Goal: Information Seeking & Learning: Check status

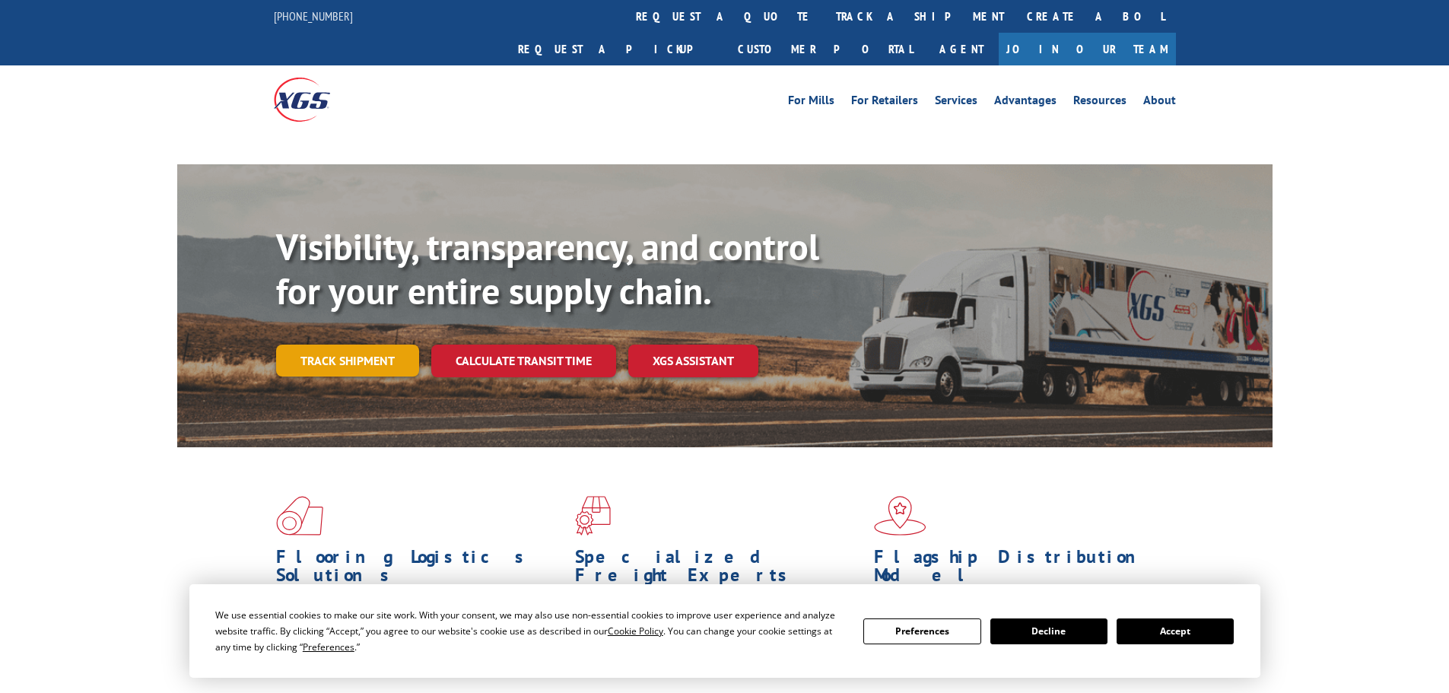
click at [359, 345] on link "Track shipment" at bounding box center [347, 361] width 143 height 32
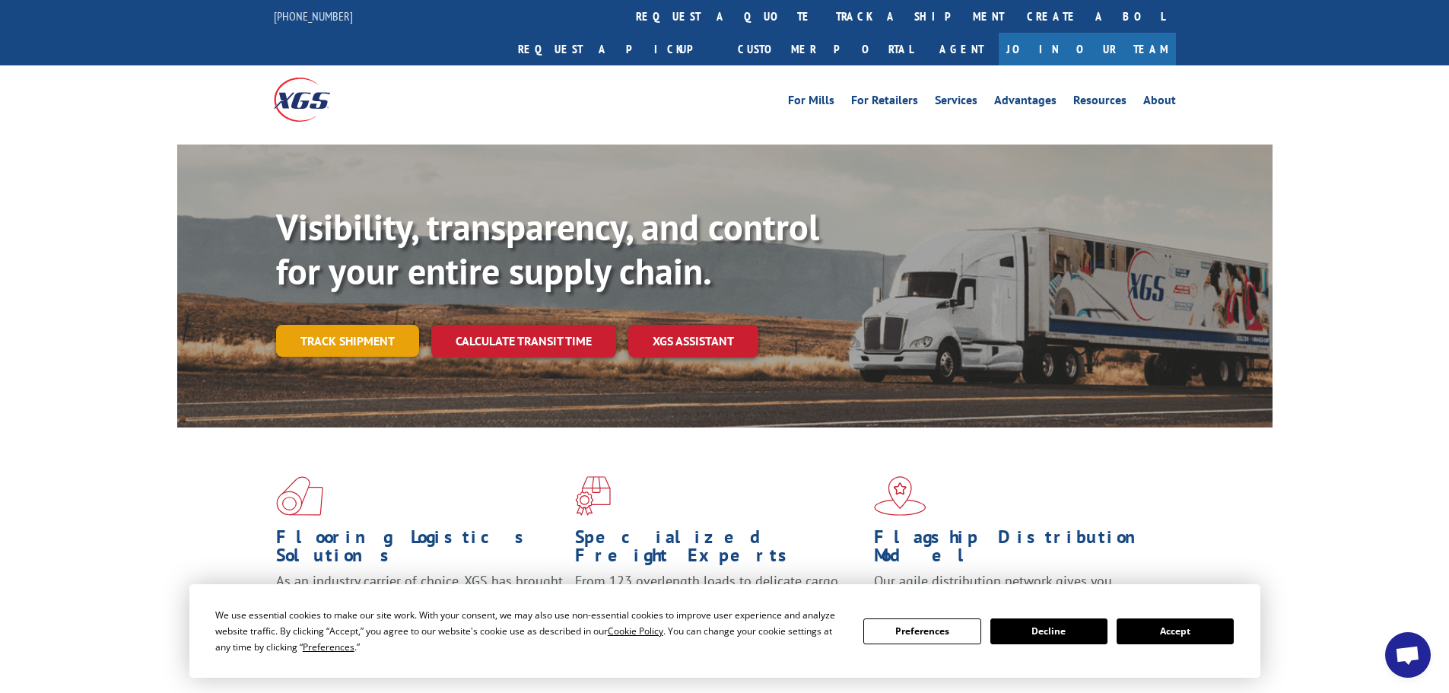
click at [345, 325] on link "Track shipment" at bounding box center [347, 341] width 143 height 32
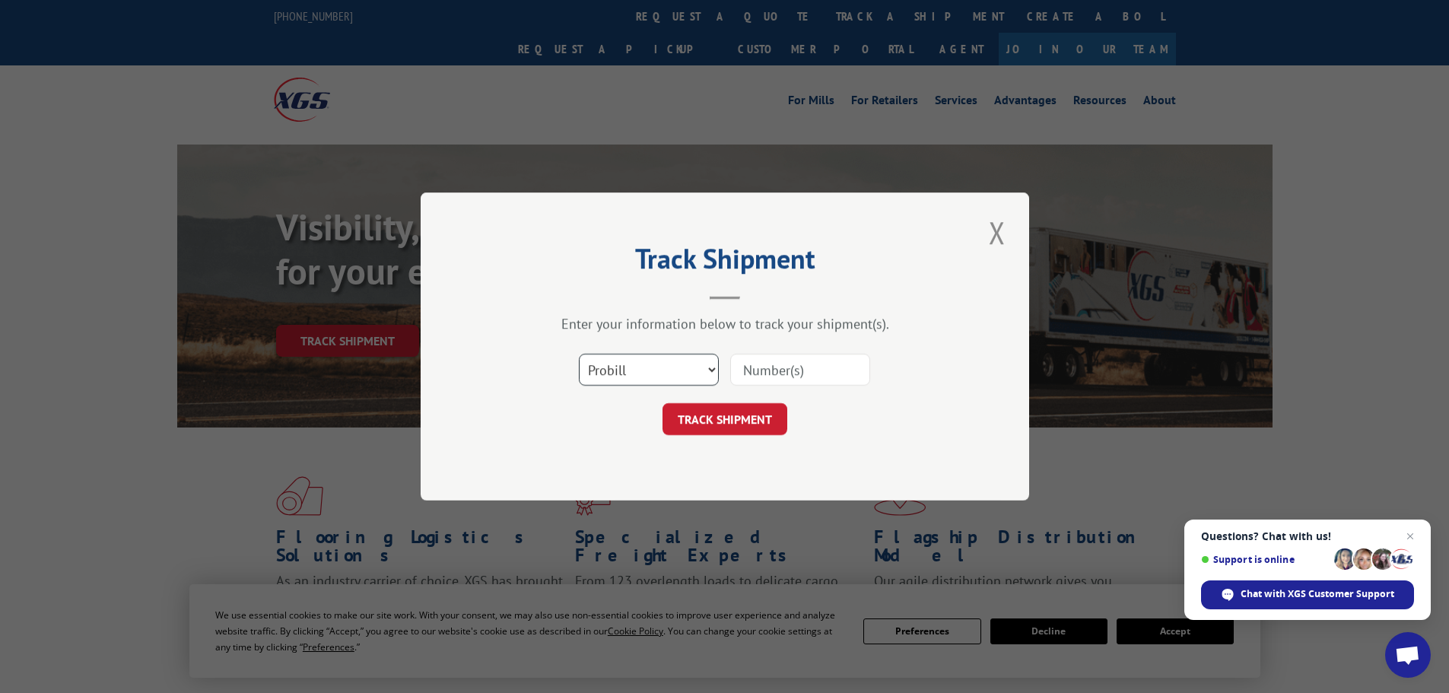
click at [713, 369] on select "Select category... Probill BOL PO" at bounding box center [649, 370] width 140 height 32
select select "bol"
click at [579, 354] on select "Select category... Probill BOL PO" at bounding box center [649, 370] width 140 height 32
paste input "5959906"
type input "5959906"
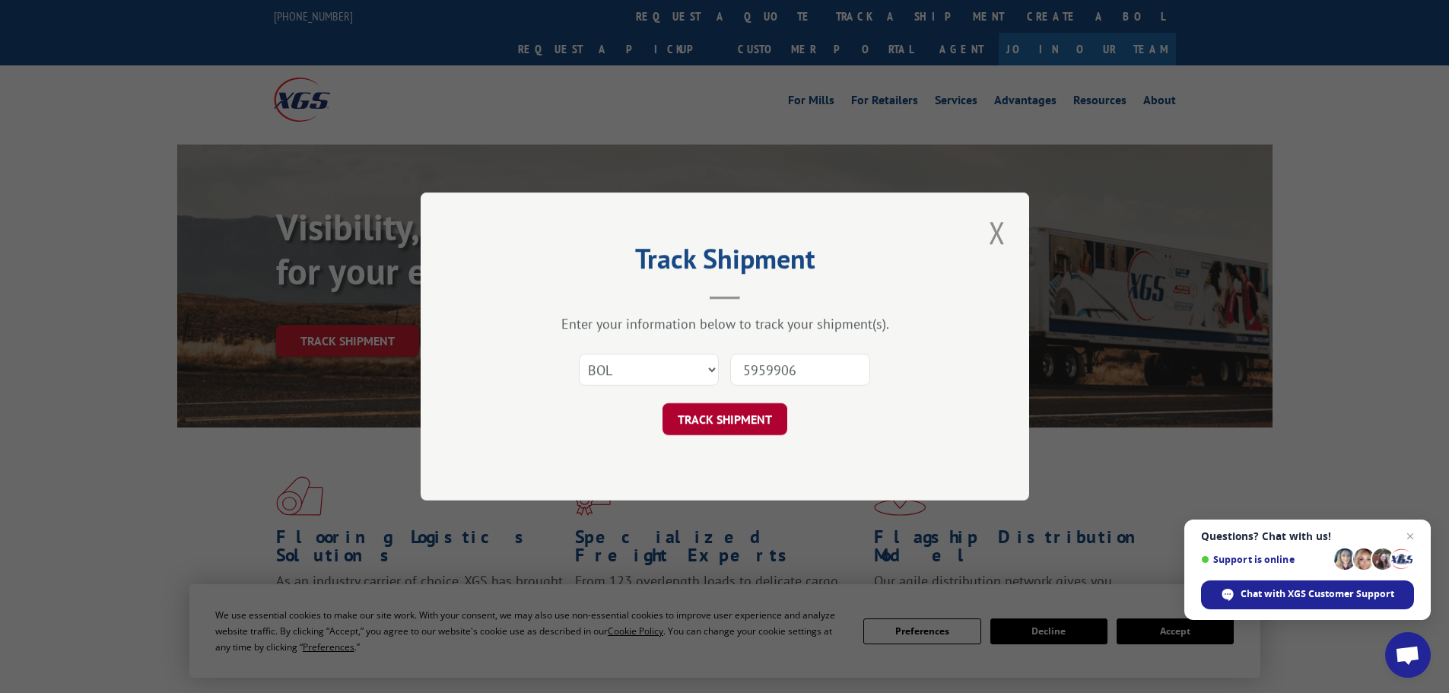
click at [768, 418] on button "TRACK SHIPMENT" at bounding box center [725, 419] width 125 height 32
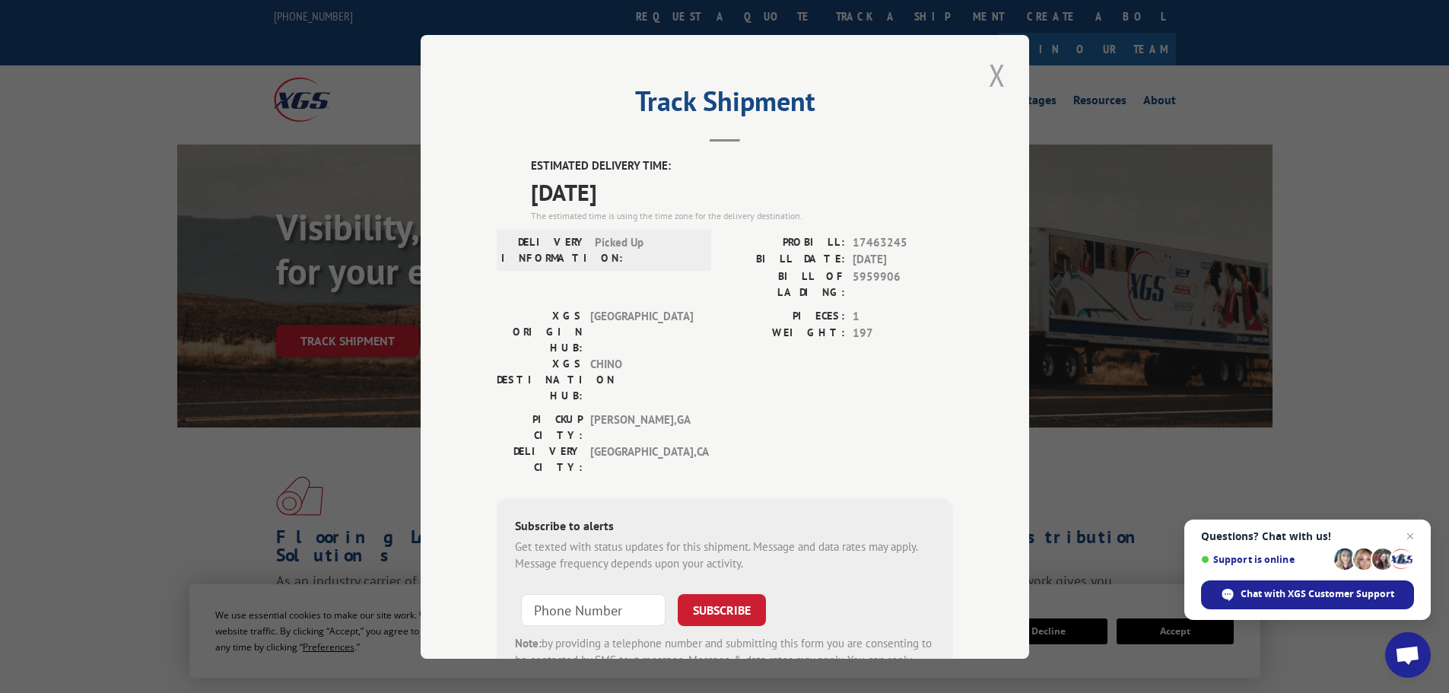
click at [987, 72] on button "Close modal" at bounding box center [997, 75] width 26 height 42
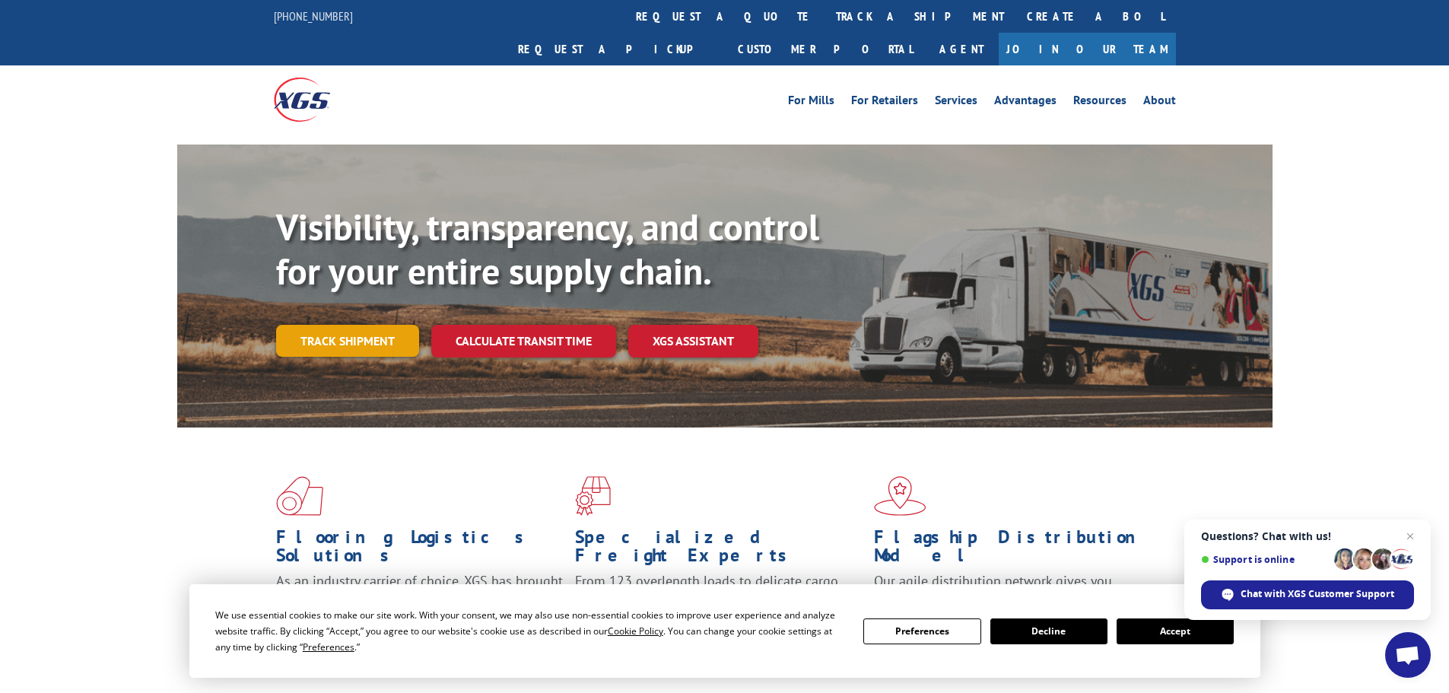
click at [306, 325] on link "Track shipment" at bounding box center [347, 341] width 143 height 32
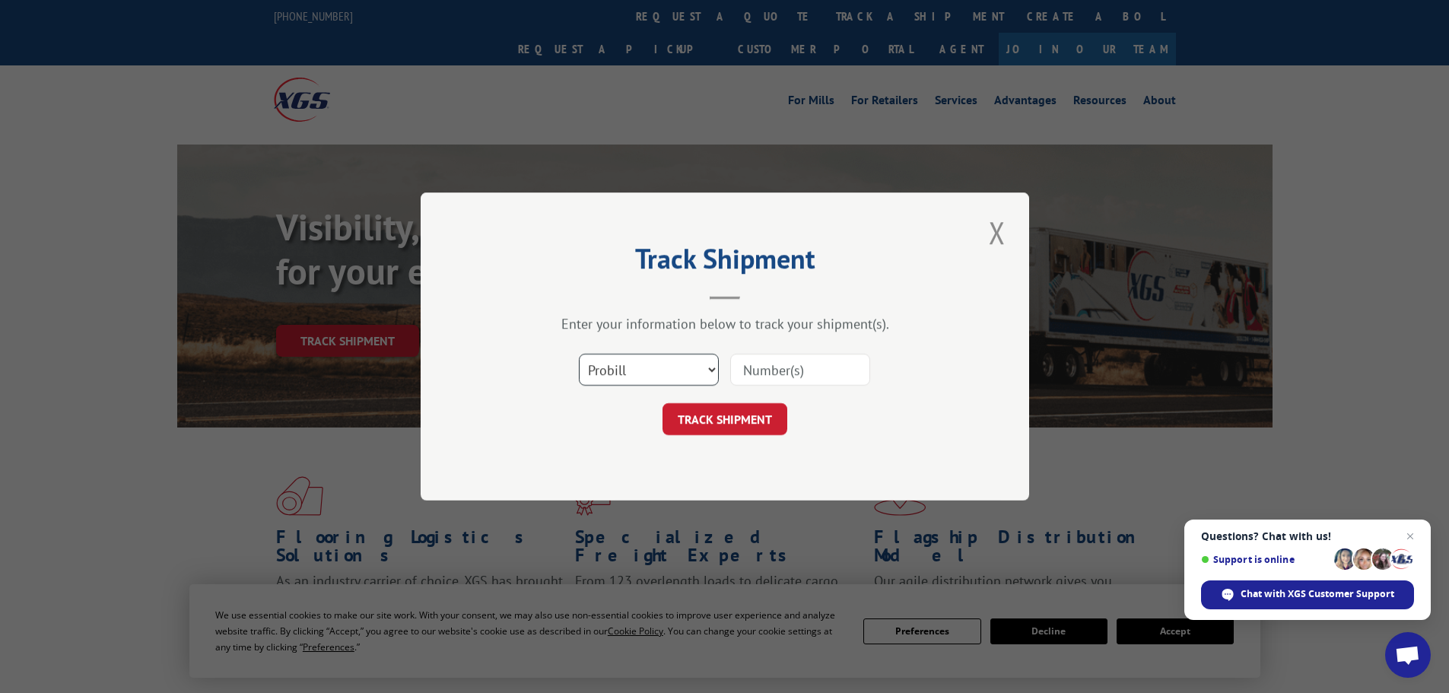
click at [688, 370] on select "Select category... Probill BOL PO" at bounding box center [649, 370] width 140 height 32
select select "bol"
click at [579, 354] on select "Select category... Probill BOL PO" at bounding box center [649, 370] width 140 height 32
click at [758, 370] on input at bounding box center [800, 370] width 140 height 32
paste input "5959905"
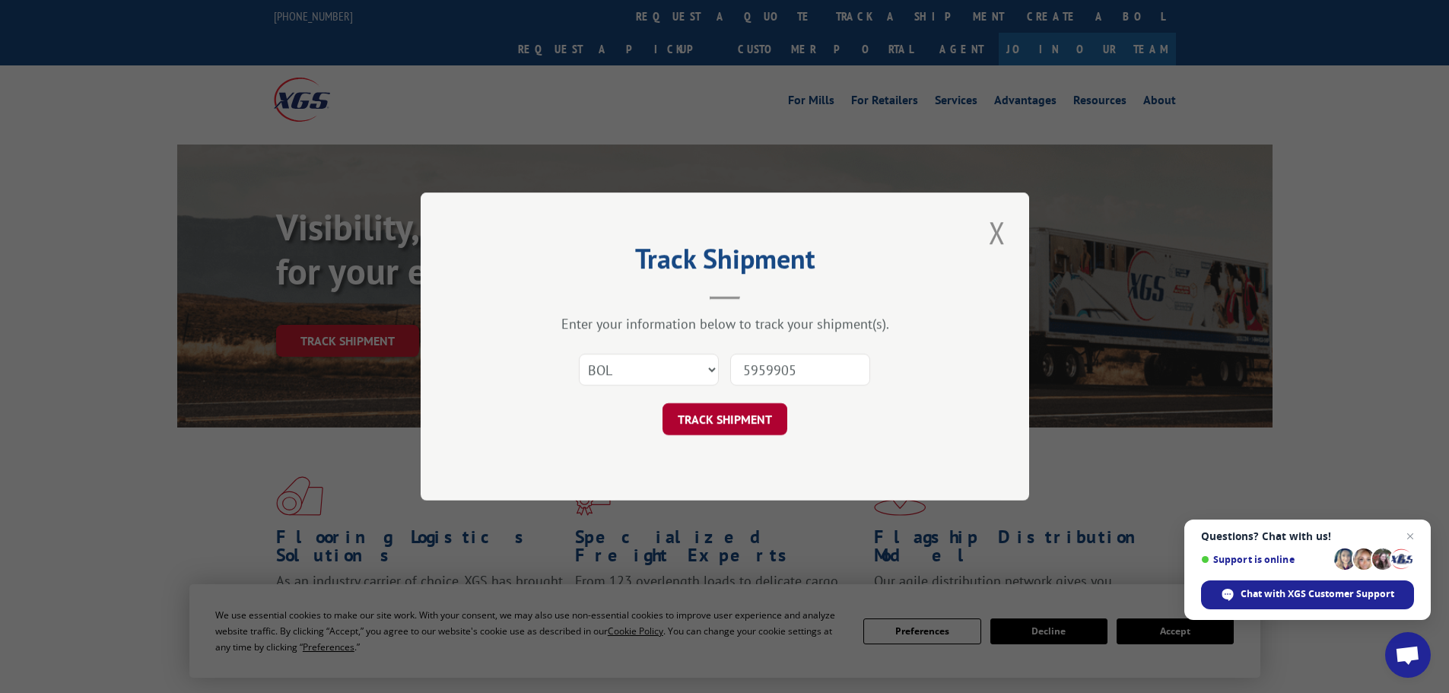
type input "5959905"
click at [755, 425] on button "TRACK SHIPMENT" at bounding box center [725, 419] width 125 height 32
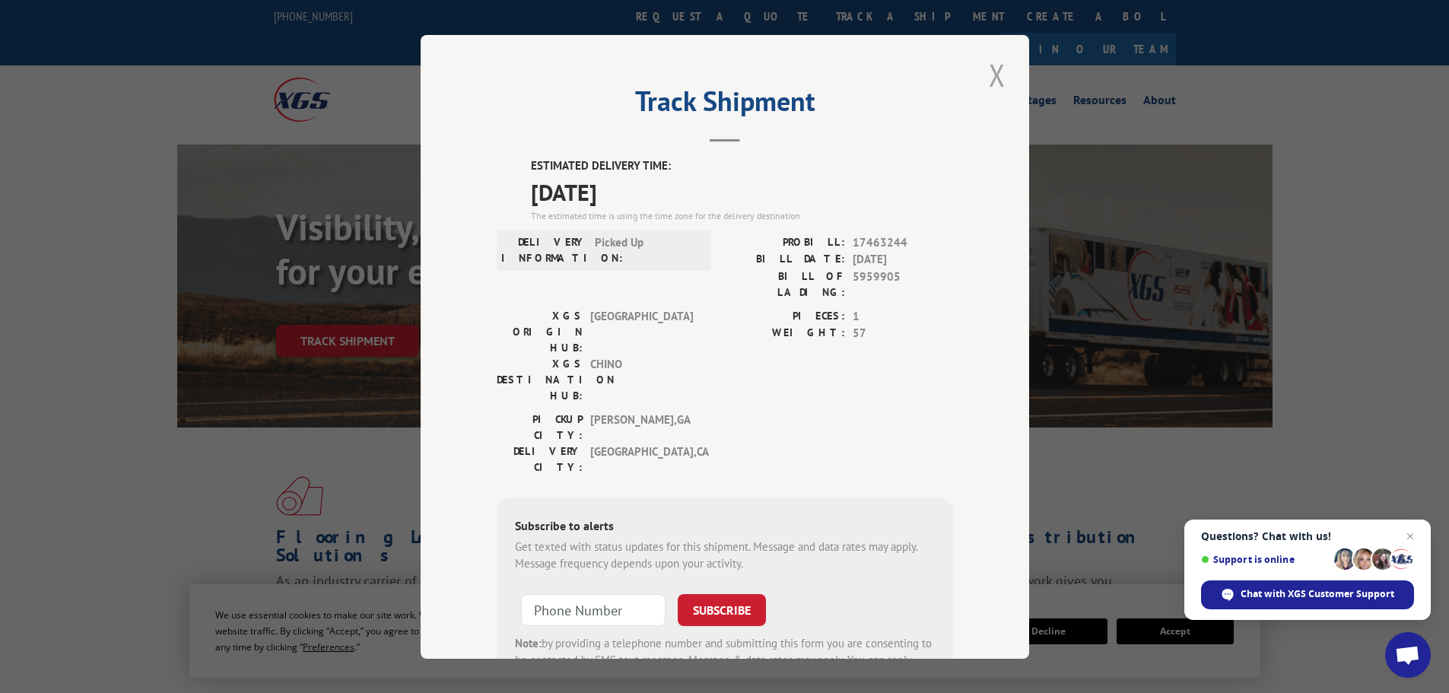
click at [992, 76] on button "Close modal" at bounding box center [997, 75] width 26 height 42
